Goal: Information Seeking & Learning: Learn about a topic

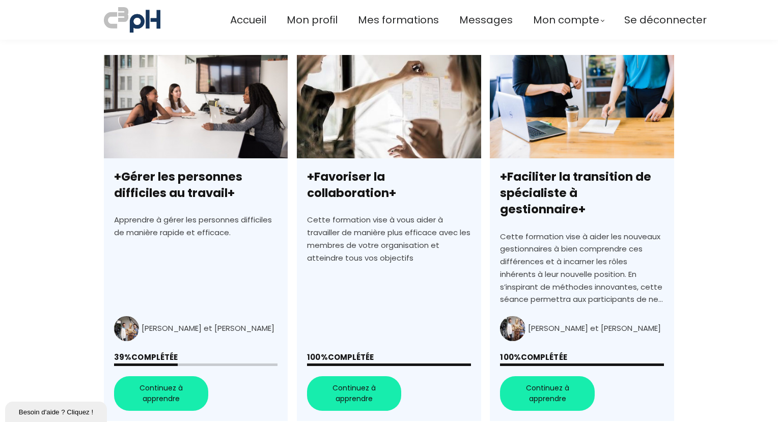
scroll to position [306, 0]
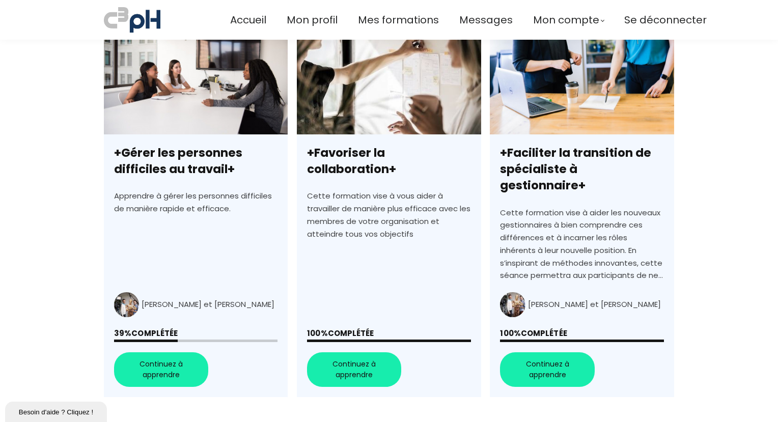
click at [175, 347] on link "+Gérer les personnes difficiles au travail+" at bounding box center [196, 214] width 184 height 366
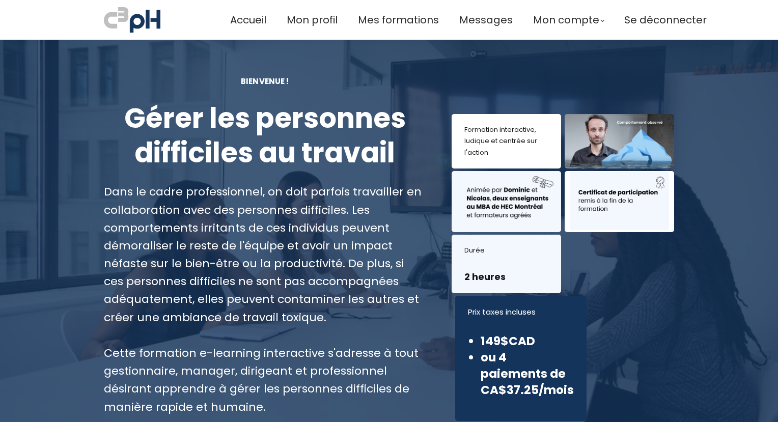
scroll to position [356, 0]
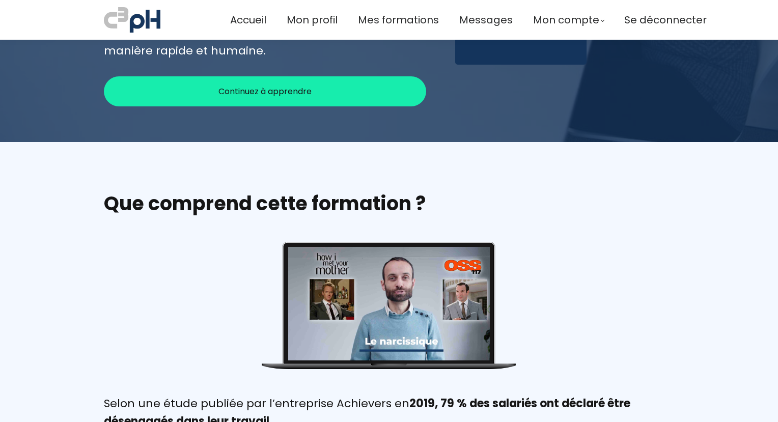
click at [319, 93] on div "Continuez à apprendre" at bounding box center [265, 91] width 322 height 30
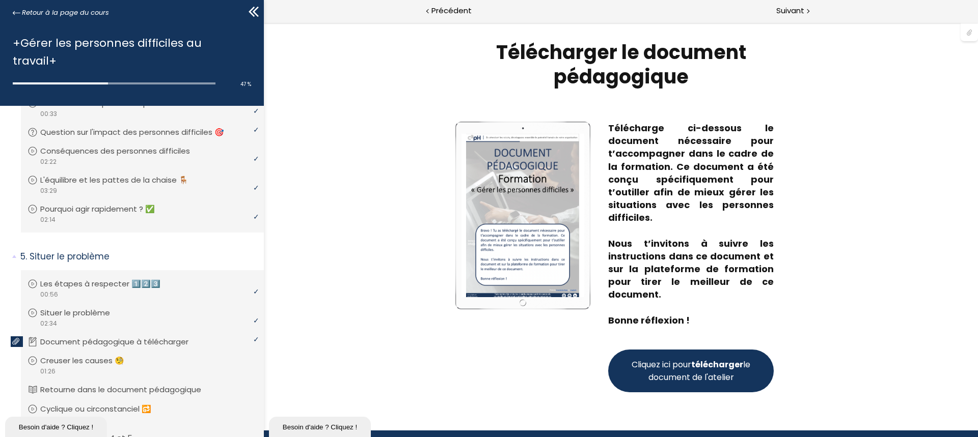
click at [722, 371] on span "Cliquez ici pour télécharger le document de l'atelier" at bounding box center [690, 371] width 123 height 25
click at [715, 371] on span "Cliquez ici pour télécharger le document de l'atelier" at bounding box center [690, 371] width 123 height 25
click at [778, 8] on span "Suivant" at bounding box center [790, 11] width 28 height 13
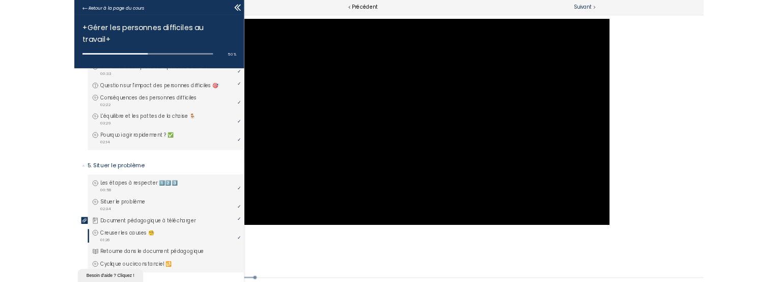
scroll to position [191, 0]
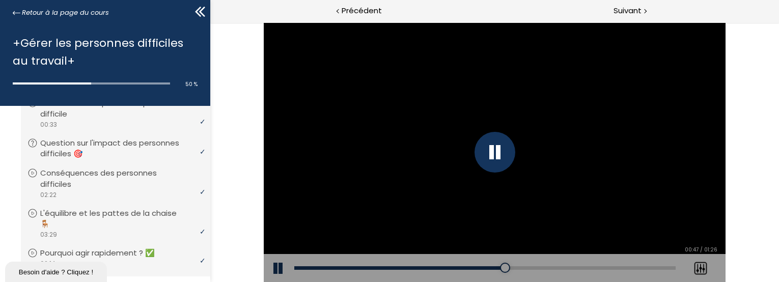
click at [504, 149] on div at bounding box center [495, 152] width 41 height 41
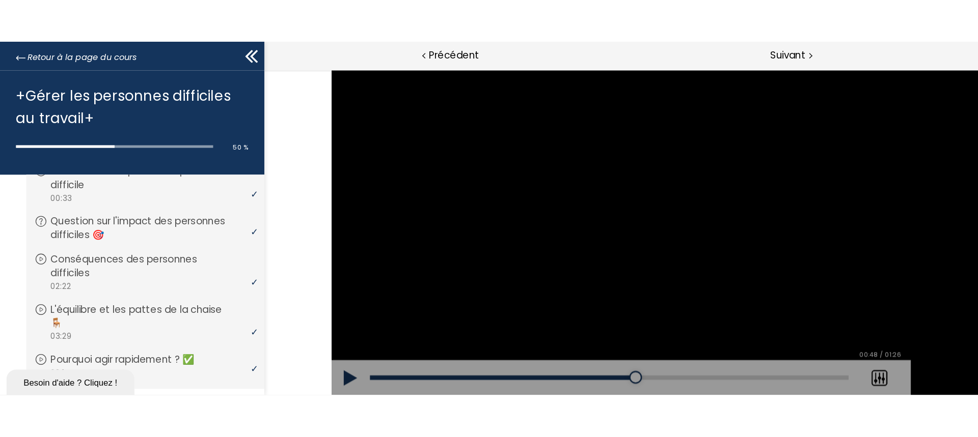
scroll to position [167, 0]
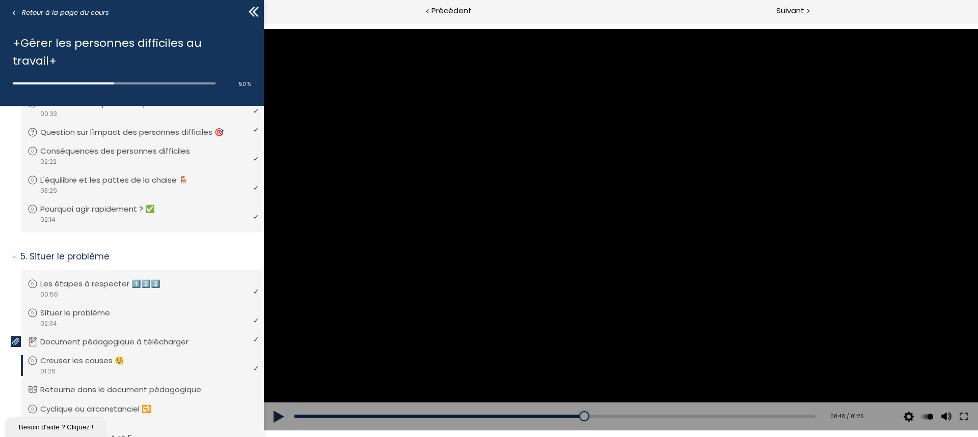
click at [277, 416] on button at bounding box center [279, 417] width 31 height 29
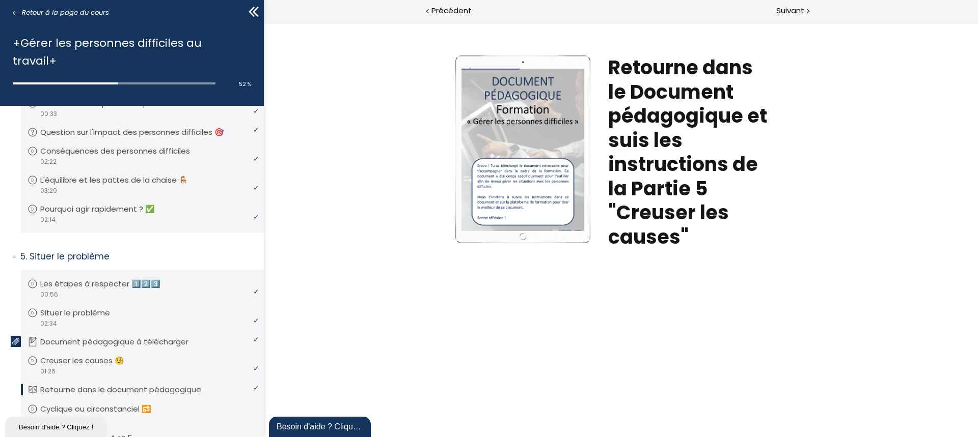
scroll to position [0, 0]
click at [778, 11] on span "Suivant" at bounding box center [790, 11] width 28 height 13
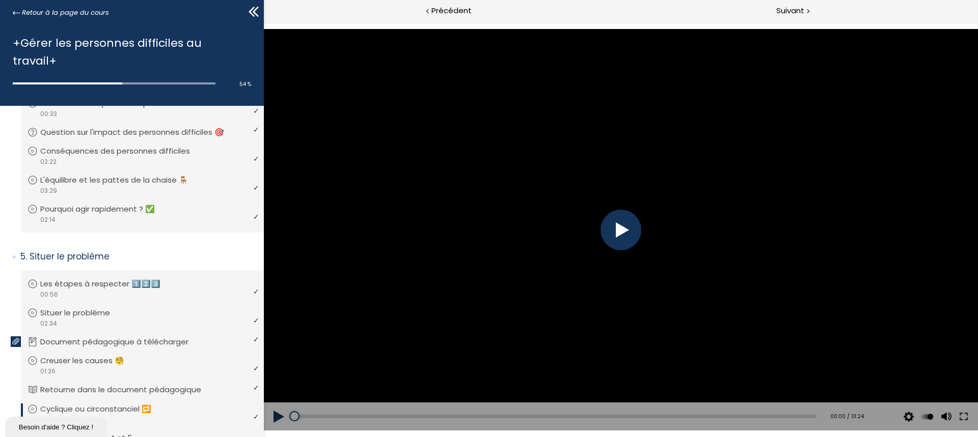
click at [622, 241] on div at bounding box center [620, 230] width 41 height 41
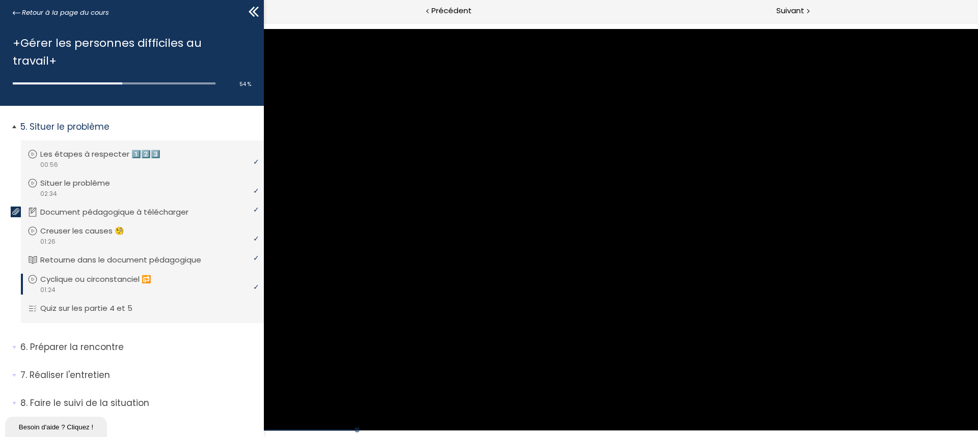
scroll to position [320, 0]
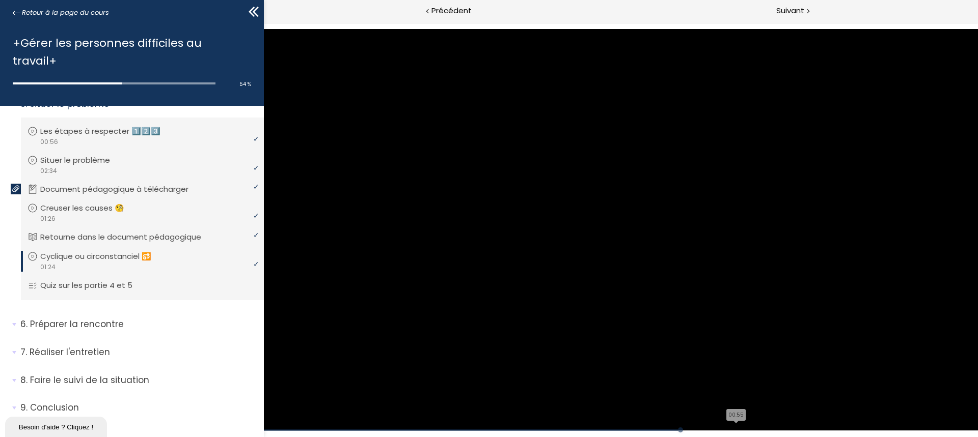
click at [632, 415] on div "The video is loading... Click for sound @keyframes VOLUME_SMALL_WAVE_FLASH { 0%…" at bounding box center [621, 230] width 714 height 402
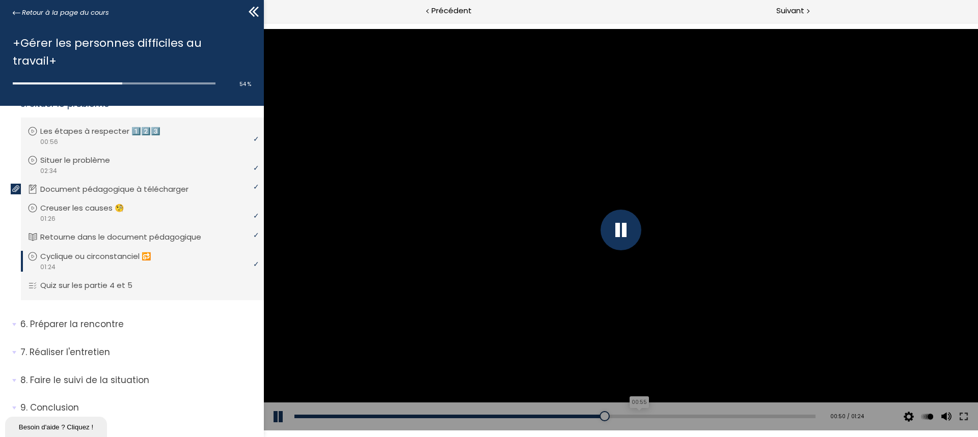
click at [632, 415] on div "00:55" at bounding box center [554, 417] width 521 height 4
click at [668, 418] on div "01:01" at bounding box center [554, 417] width 521 height 4
click at [708, 412] on div "Add chapter 01:07" at bounding box center [554, 417] width 521 height 29
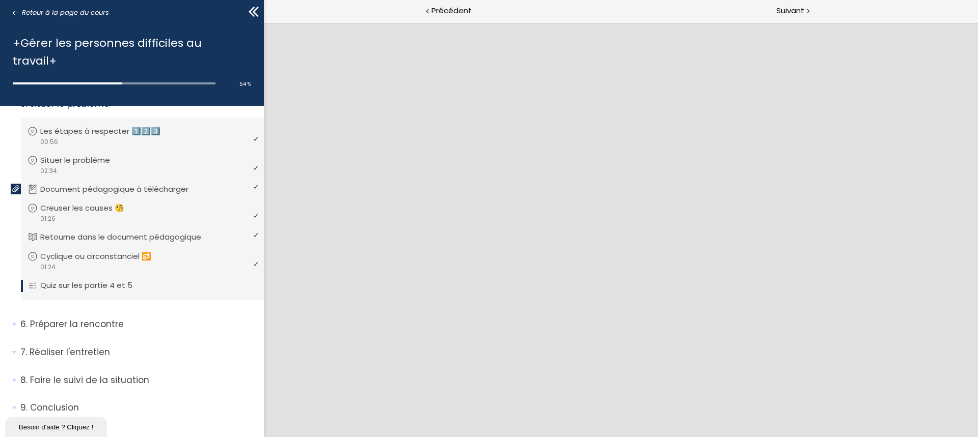
scroll to position [0, 0]
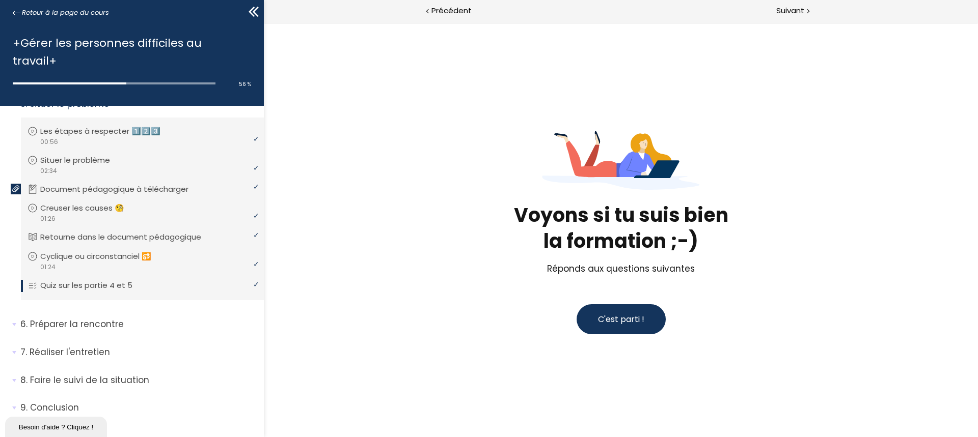
click at [619, 325] on span "C'est parti !" at bounding box center [621, 319] width 46 height 13
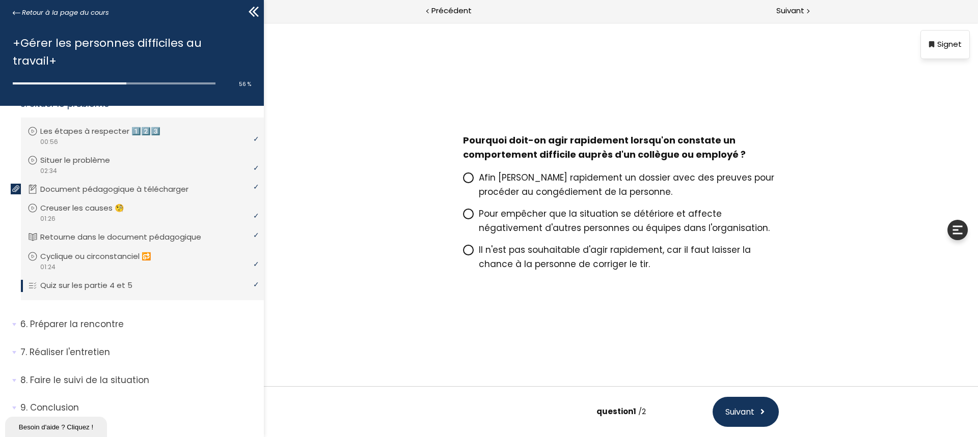
click at [466, 215] on icon at bounding box center [468, 214] width 9 height 9
click at [463, 217] on input "Pour empêcher que la situation se détériore et affecte négativement d'autres pe…" at bounding box center [463, 217] width 0 height 0
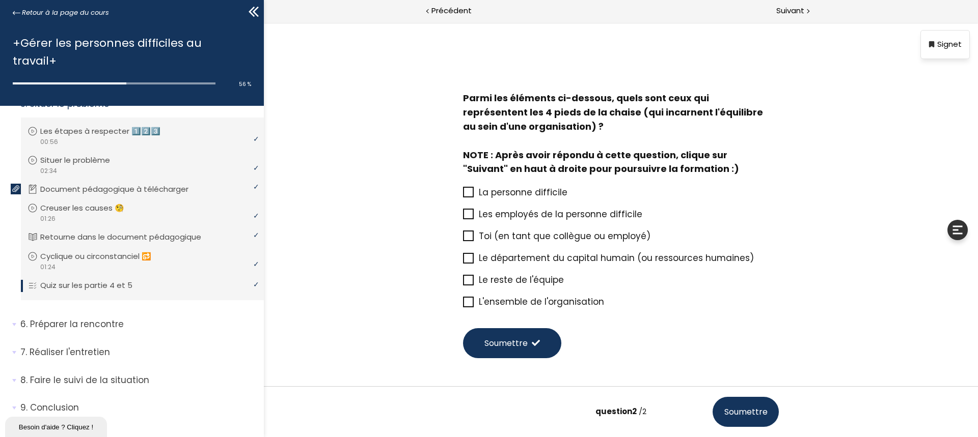
scroll to position [46, 0]
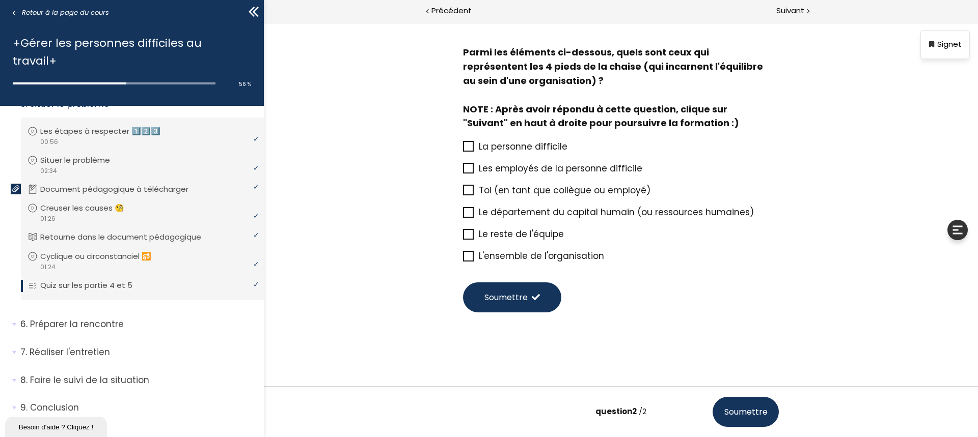
click at [465, 147] on icon at bounding box center [468, 147] width 8 height 8
click at [463, 150] on input "La personne difficile" at bounding box center [463, 150] width 0 height 0
click at [467, 192] on icon at bounding box center [468, 190] width 9 height 9
click at [463, 194] on input "Toi (en tant que collègue ou employé)" at bounding box center [463, 194] width 0 height 0
click at [464, 233] on icon at bounding box center [468, 234] width 9 height 9
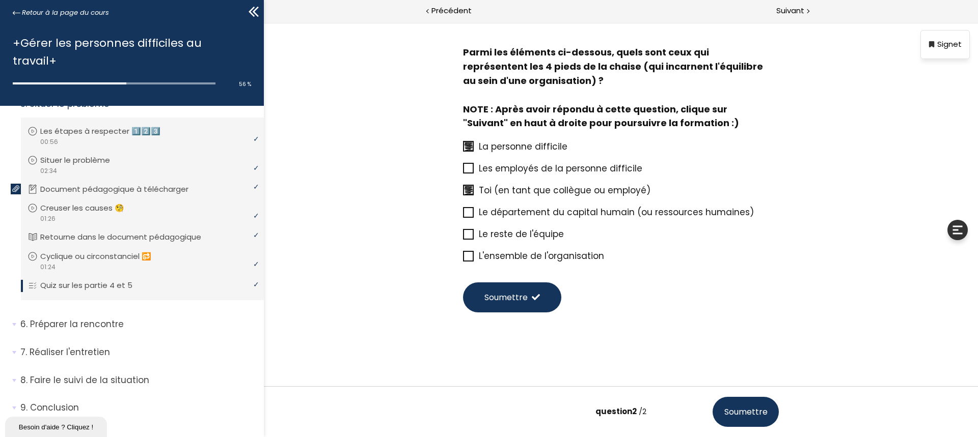
click at [463, 237] on input "Le reste de l'équipe" at bounding box center [463, 237] width 0 height 0
click at [464, 254] on icon at bounding box center [468, 256] width 8 height 8
click at [463, 259] on input "L'ensemble de l'organisation" at bounding box center [463, 259] width 0 height 0
click at [493, 295] on span "Soumettre" at bounding box center [505, 297] width 43 height 13
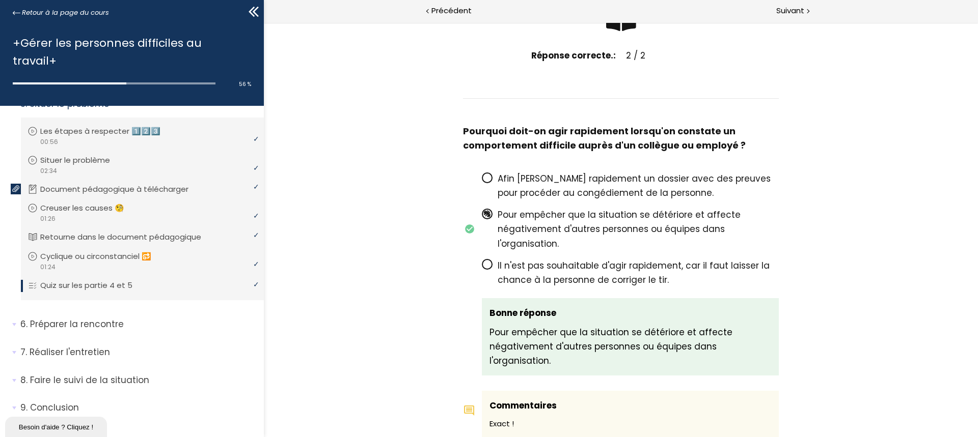
scroll to position [0, 0]
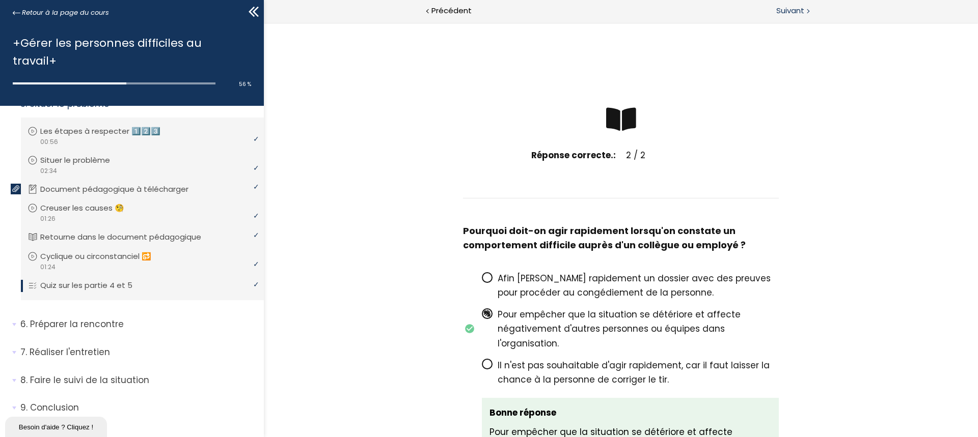
drag, startPoint x: 791, startPoint y: 17, endPoint x: 491, endPoint y: 20, distance: 300.0
click at [778, 17] on div "Suivant" at bounding box center [799, 11] width 357 height 23
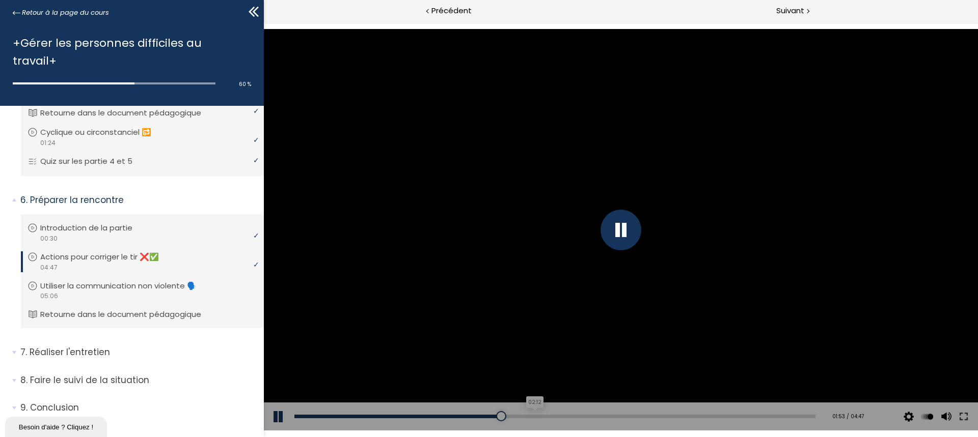
click at [530, 416] on div "02:12" at bounding box center [554, 417] width 521 height 4
click at [597, 416] on div "02:49" at bounding box center [554, 417] width 521 height 4
click at [647, 417] on div "03:17" at bounding box center [554, 417] width 521 height 4
click at [697, 416] on div "03:45" at bounding box center [554, 417] width 521 height 4
click at [775, 413] on div "Add chapter 04:29" at bounding box center [554, 417] width 521 height 29
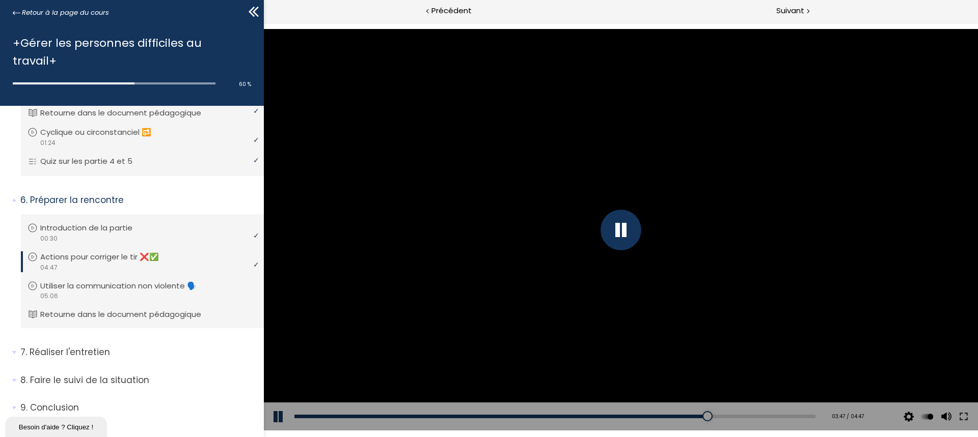
click at [775, 414] on div "Add chapter 04:29" at bounding box center [554, 417] width 521 height 29
click at [775, 416] on div "04:29" at bounding box center [554, 417] width 521 height 4
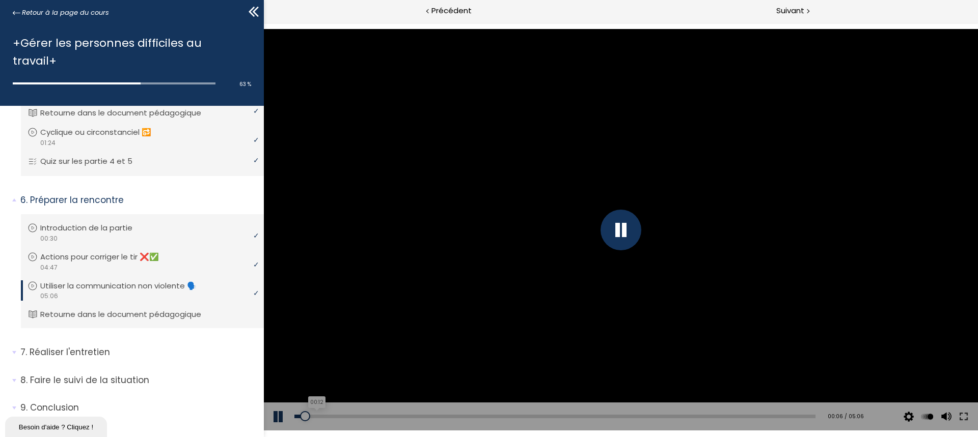
click at [315, 415] on div "00:12" at bounding box center [554, 417] width 521 height 4
click at [385, 416] on div "00:54" at bounding box center [554, 417] width 521 height 4
click at [310, 414] on div "Add chapter 00:09" at bounding box center [554, 417] width 521 height 29
click at [311, 416] on div "00:10" at bounding box center [554, 417] width 521 height 4
click at [582, 418] on div "02:51" at bounding box center [554, 417] width 521 height 4
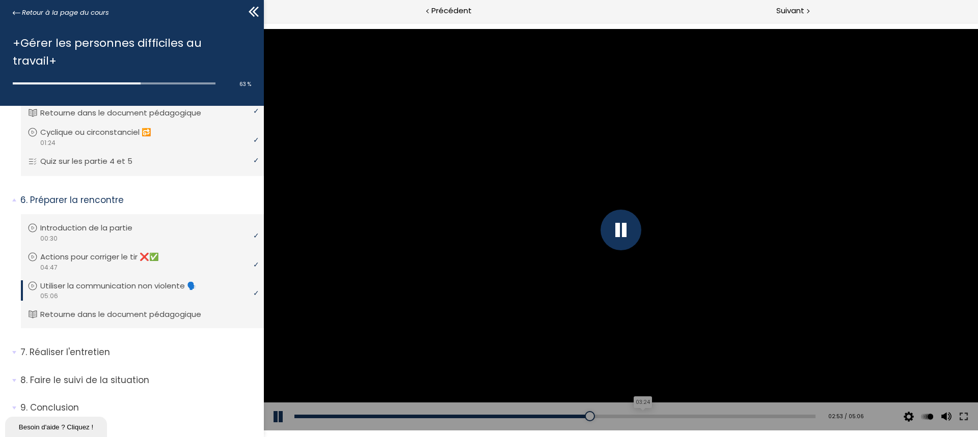
click at [636, 417] on div "03:24" at bounding box center [554, 417] width 521 height 4
click at [713, 416] on div "04:10" at bounding box center [554, 417] width 521 height 4
click at [777, 415] on div "04:48" at bounding box center [554, 417] width 521 height 4
click at [714, 415] on div "04:10" at bounding box center [554, 417] width 521 height 4
click at [615, 235] on div at bounding box center [620, 230] width 41 height 41
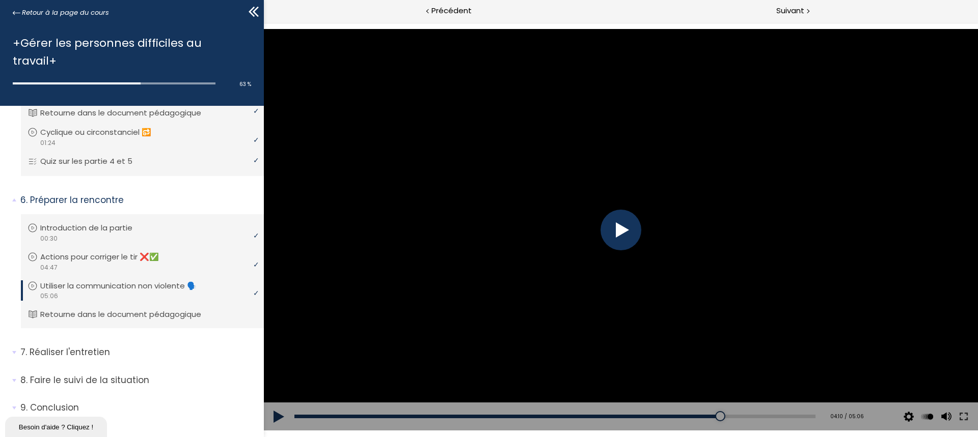
click at [615, 235] on div at bounding box center [620, 230] width 41 height 41
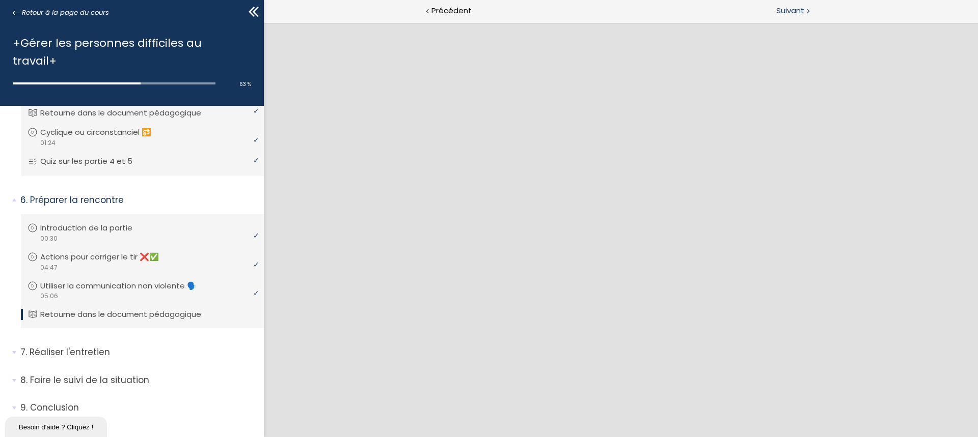
click at [778, 13] on span "Suivant" at bounding box center [790, 11] width 28 height 13
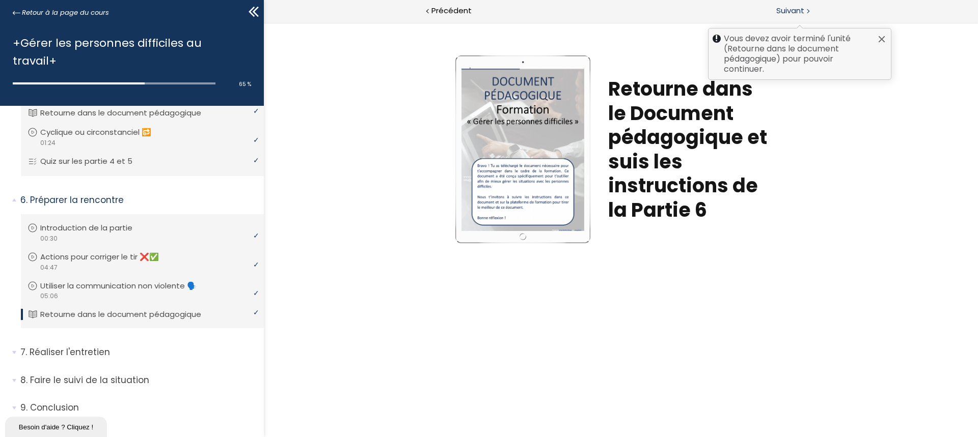
click at [778, 6] on span "Suivant" at bounding box center [790, 11] width 28 height 13
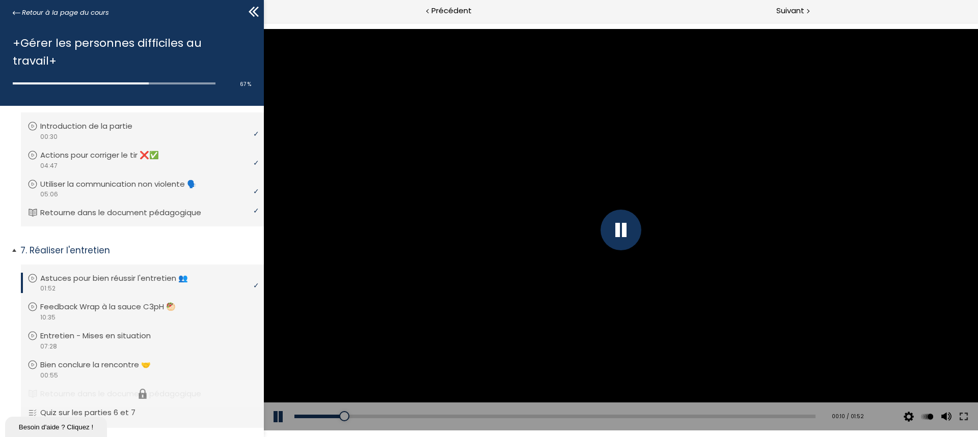
scroll to position [597, 0]
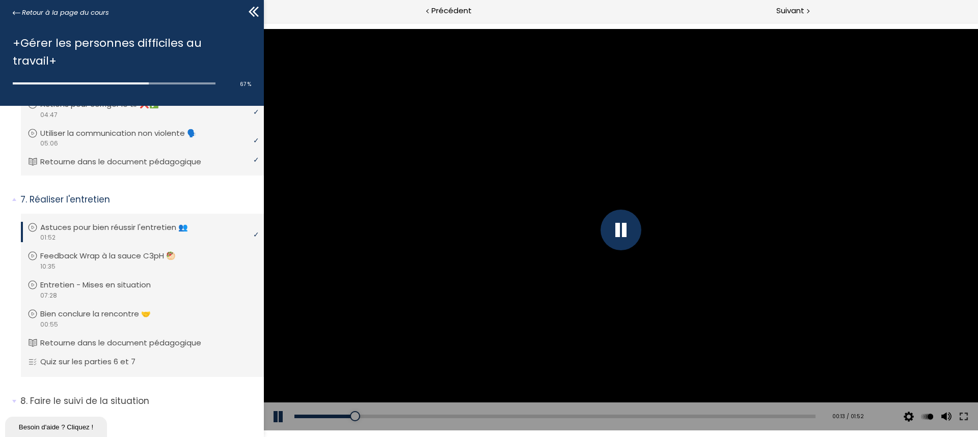
click at [283, 412] on button at bounding box center [279, 417] width 31 height 29
